Goal: Information Seeking & Learning: Learn about a topic

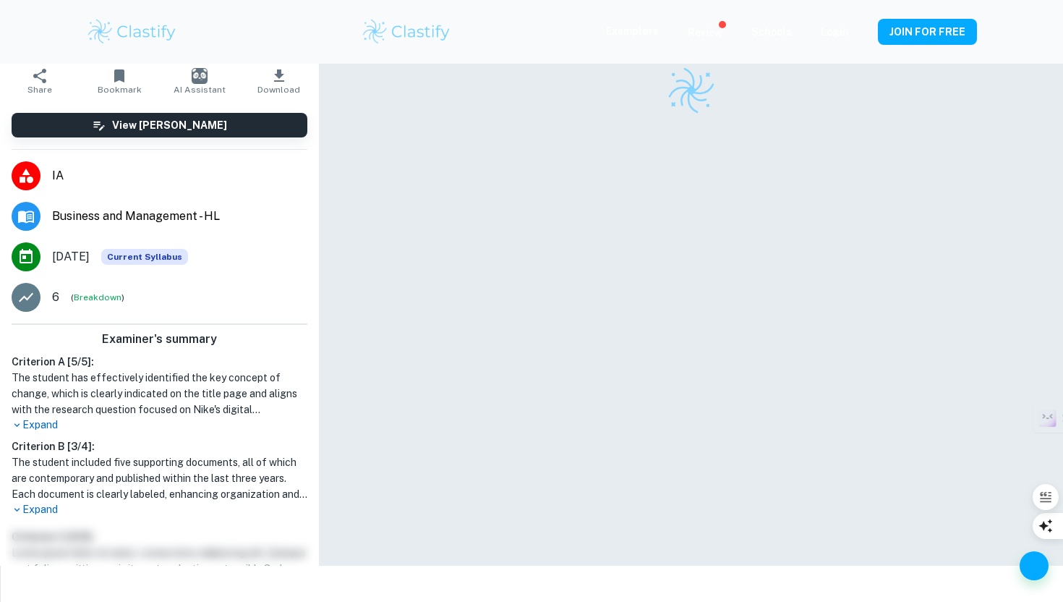
scroll to position [74, 0]
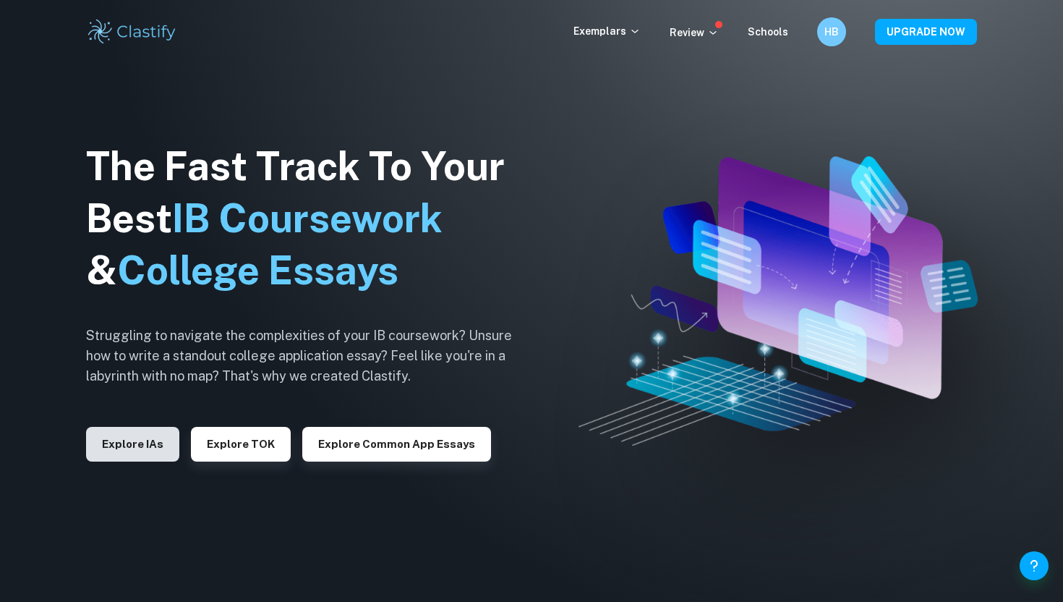
click at [137, 456] on button "Explore IAs" at bounding box center [132, 444] width 93 height 35
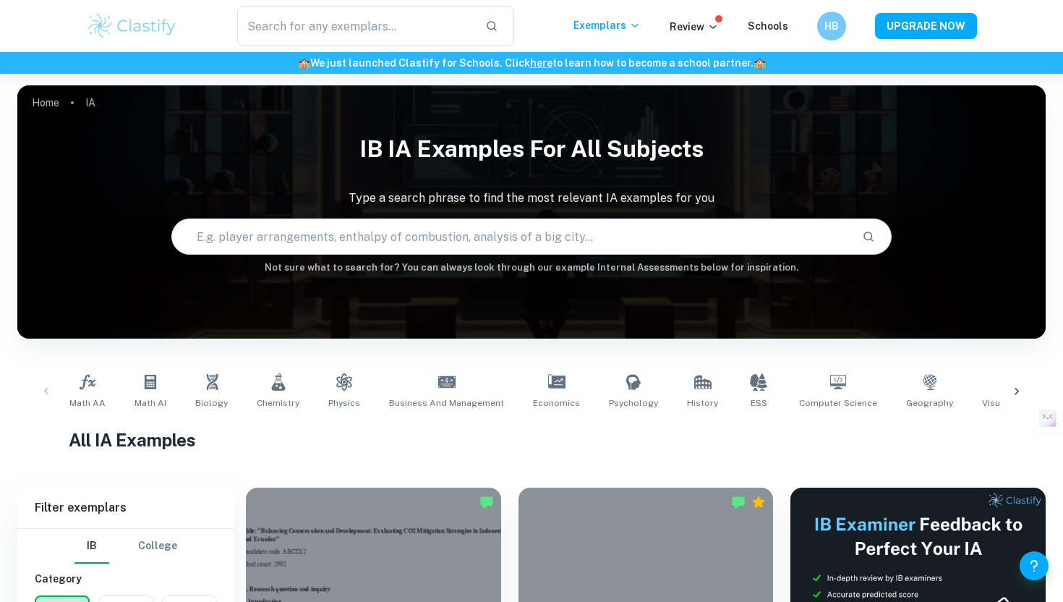
click at [281, 228] on input "text" at bounding box center [511, 236] width 678 height 41
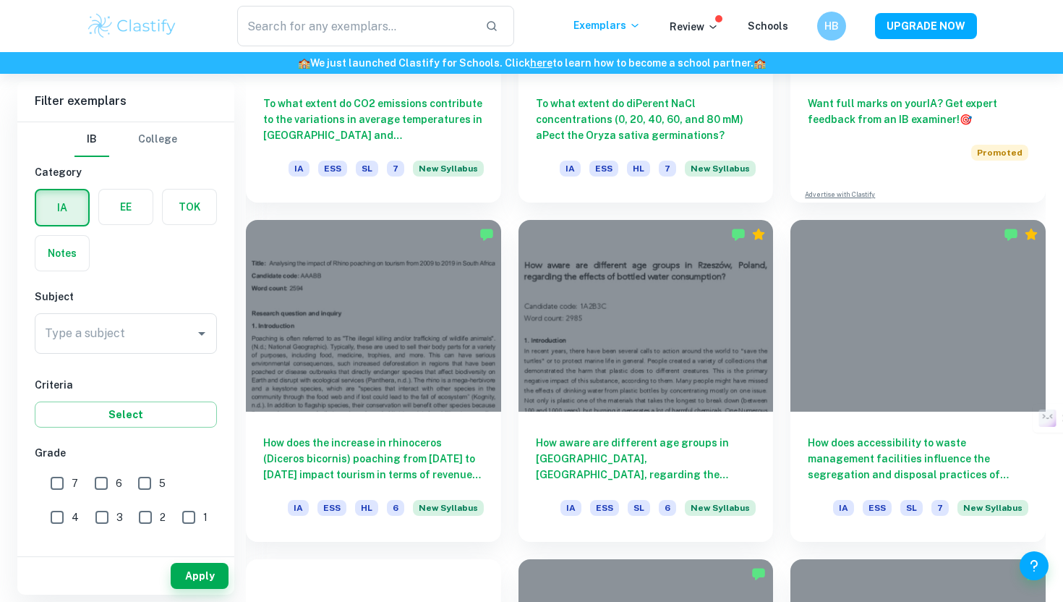
scroll to position [613, 0]
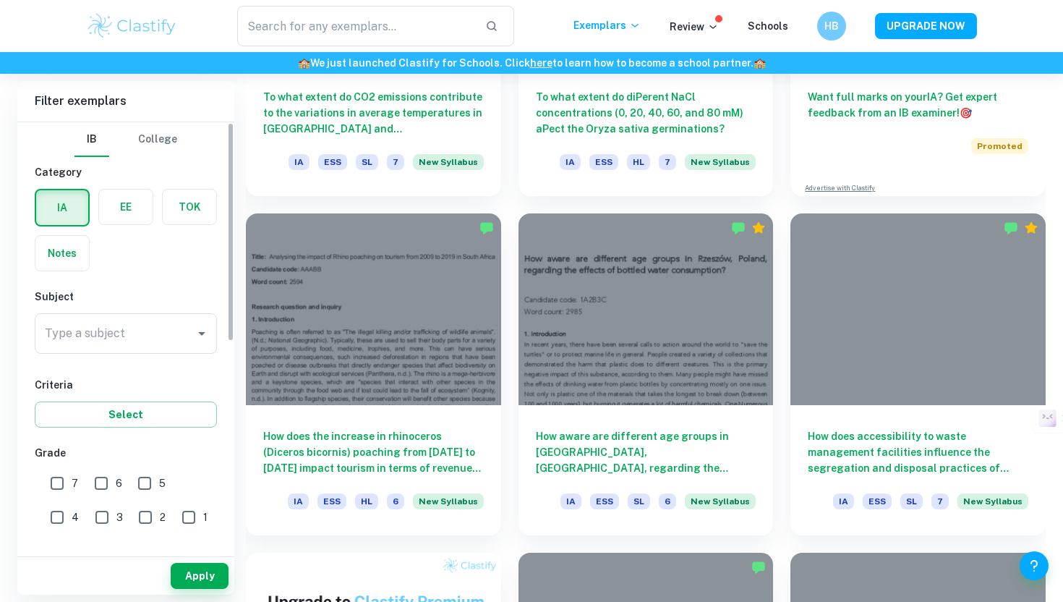
click at [108, 328] on div "Type a subject Type a subject" at bounding box center [126, 333] width 182 height 41
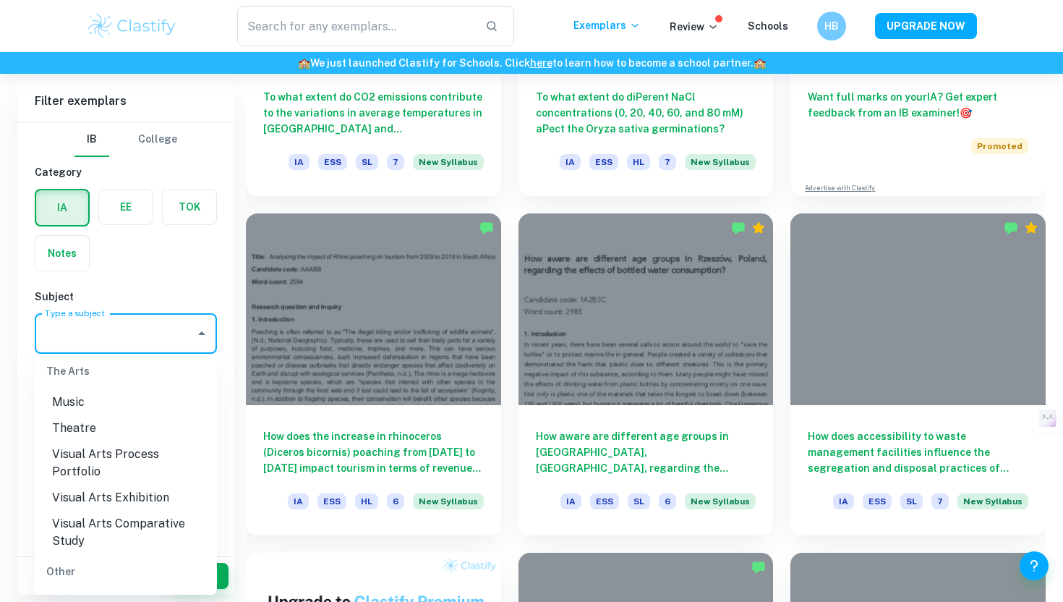
scroll to position [619, 0]
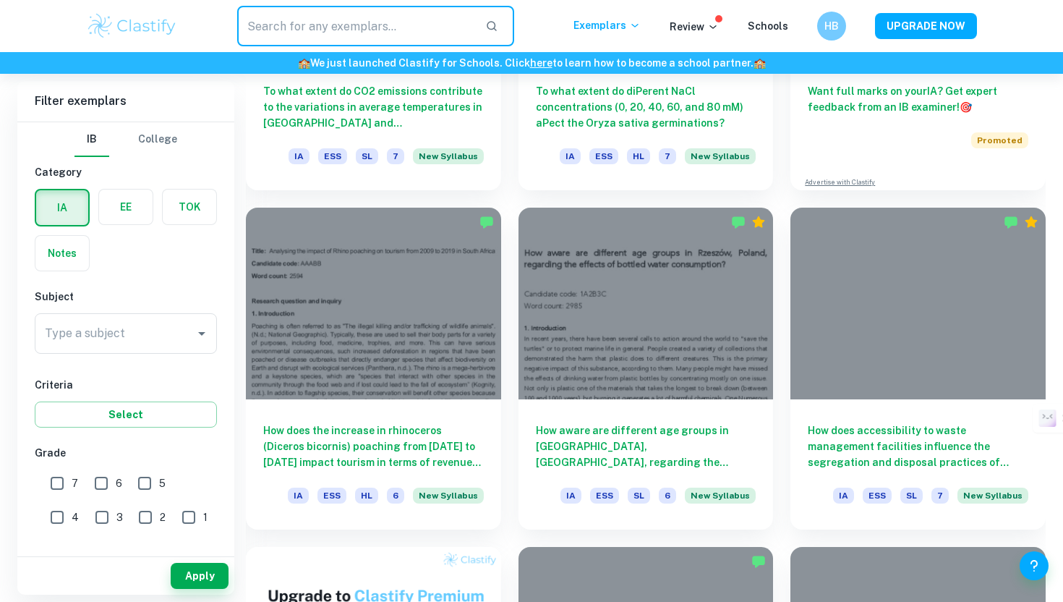
click at [319, 17] on input "text" at bounding box center [355, 26] width 237 height 41
type input "Food science"
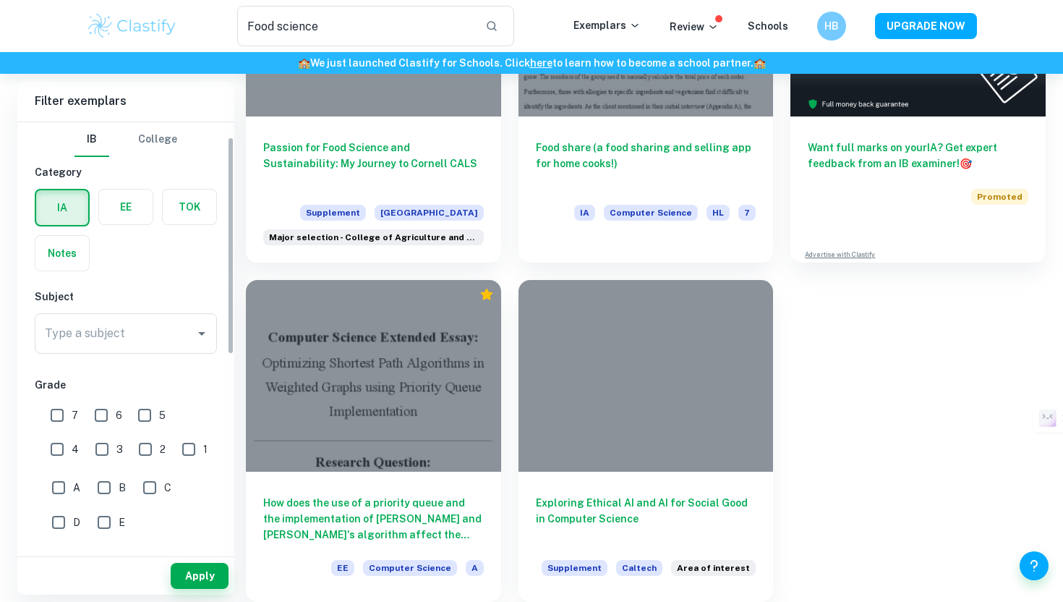
scroll to position [205, 0]
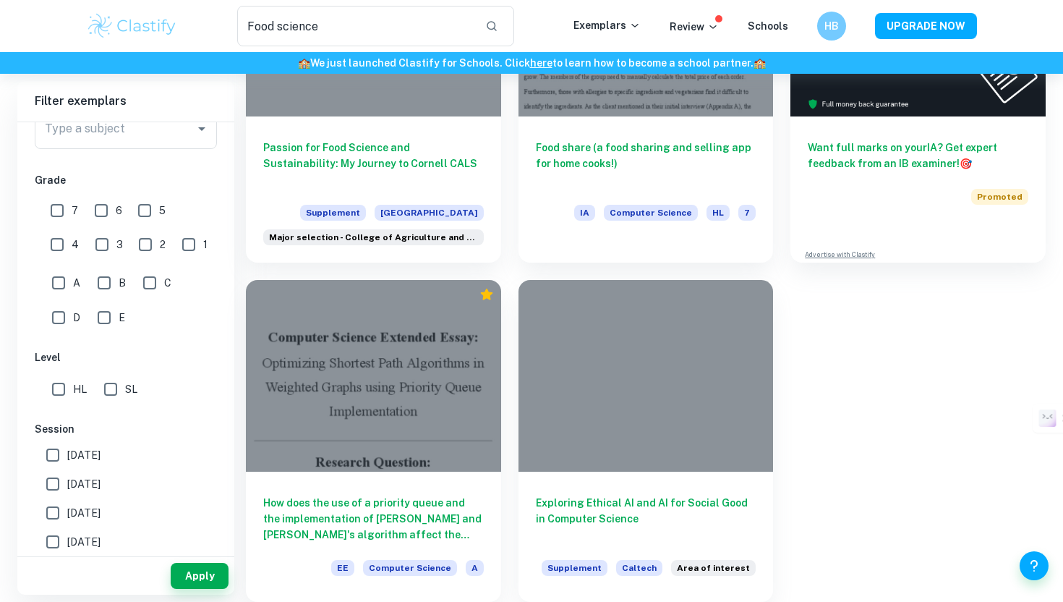
click at [111, 389] on input "SL" at bounding box center [110, 389] width 29 height 29
checkbox input "true"
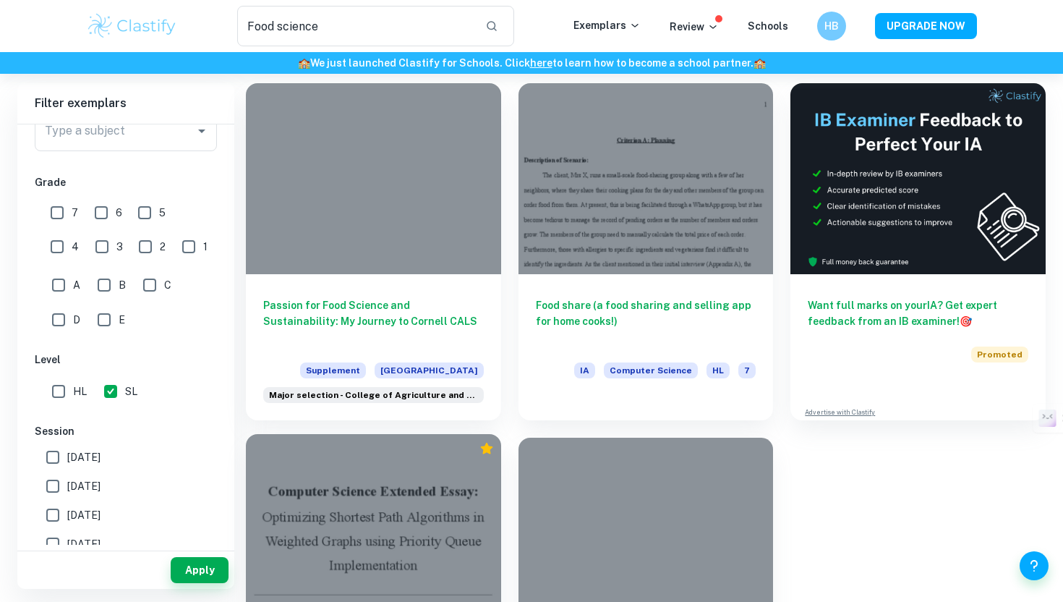
scroll to position [0, 0]
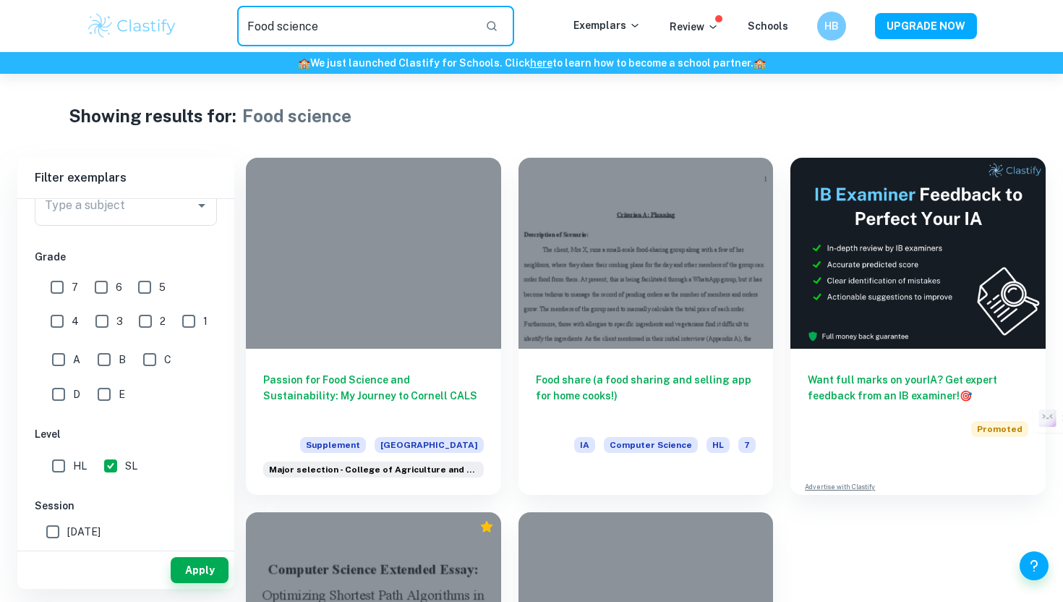
click at [329, 40] on input "Food science" at bounding box center [355, 26] width 237 height 41
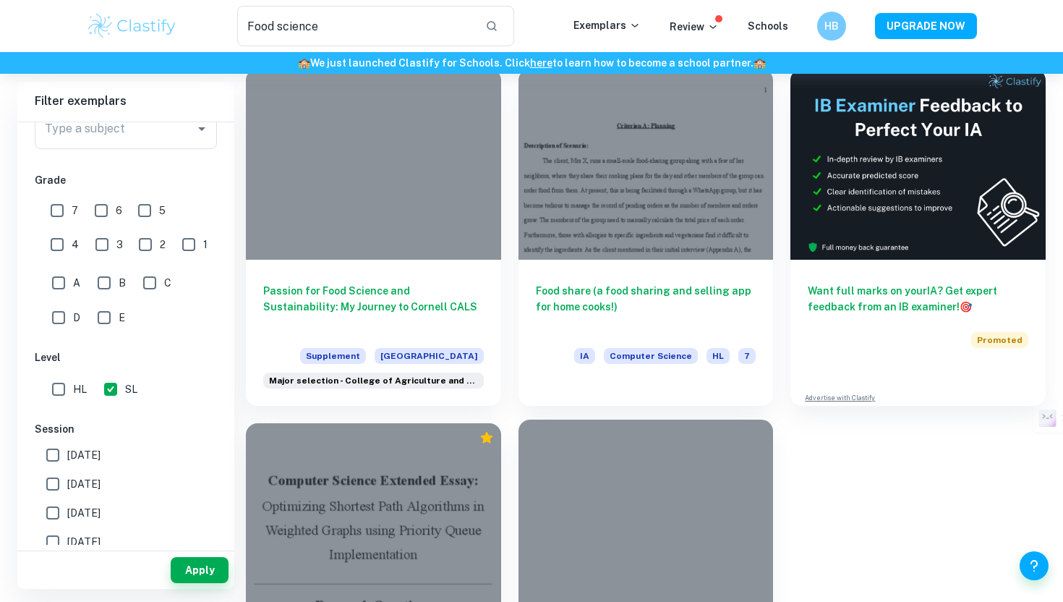
scroll to position [77, 0]
